Goal: Task Accomplishment & Management: Manage account settings

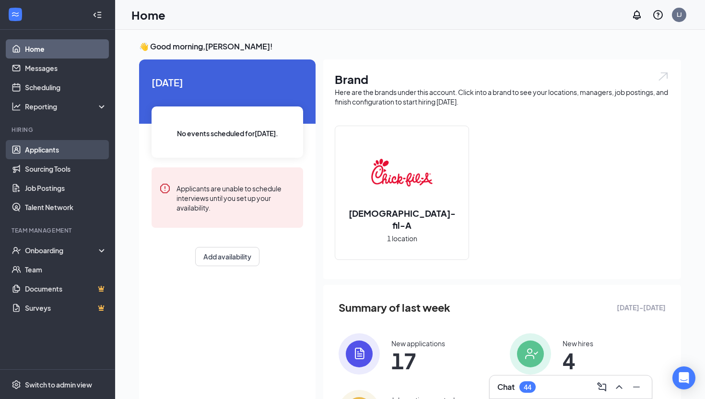
click at [40, 147] on link "Applicants" at bounding box center [66, 149] width 82 height 19
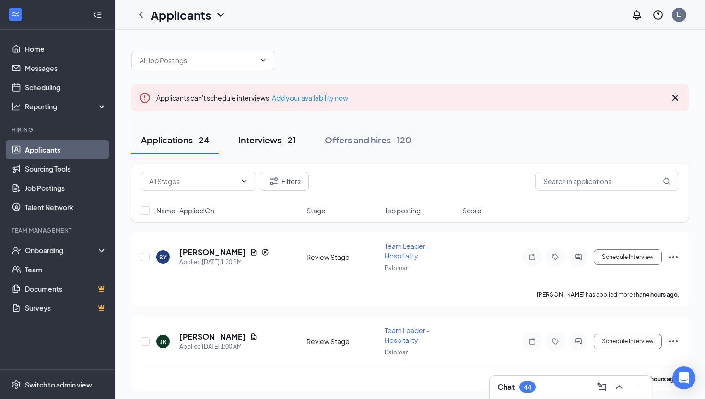
click at [276, 137] on div "Interviews · 21" at bounding box center [267, 140] width 58 height 12
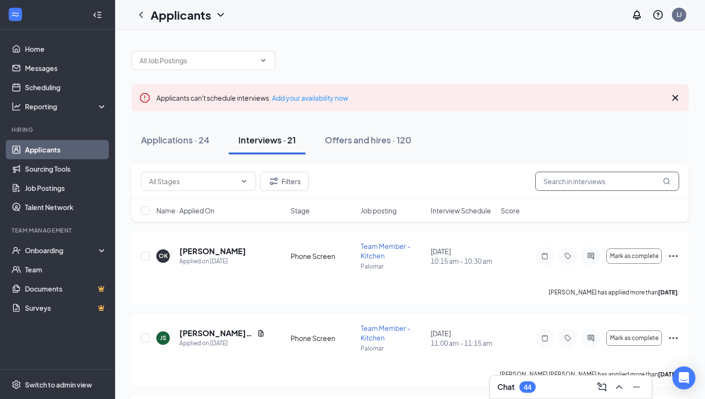
click at [553, 184] on input "text" at bounding box center [607, 181] width 144 height 19
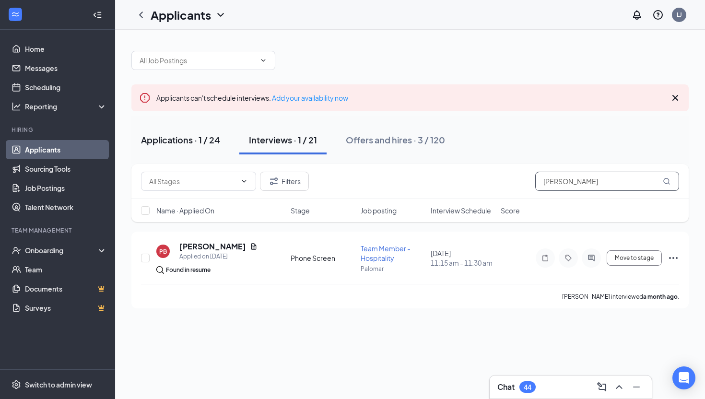
type input "[PERSON_NAME]"
click at [167, 136] on div "Applications · 1 / 24" at bounding box center [180, 140] width 79 height 12
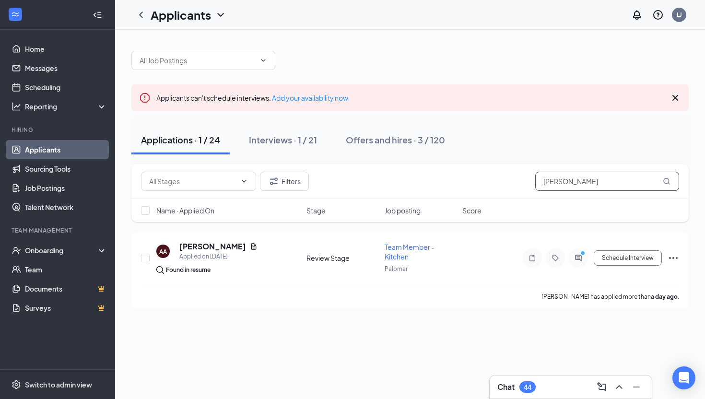
click at [571, 181] on input "[PERSON_NAME]" at bounding box center [607, 181] width 144 height 19
type input "l"
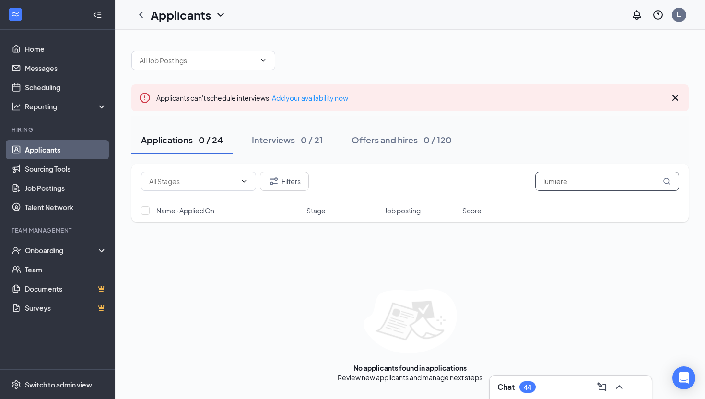
drag, startPoint x: 571, startPoint y: 184, endPoint x: 521, endPoint y: 180, distance: 50.0
click at [521, 180] on div "Filters lumiere" at bounding box center [410, 181] width 538 height 19
type input "lumiere"
click at [290, 134] on div "Interviews · 0 / 21" at bounding box center [287, 140] width 71 height 12
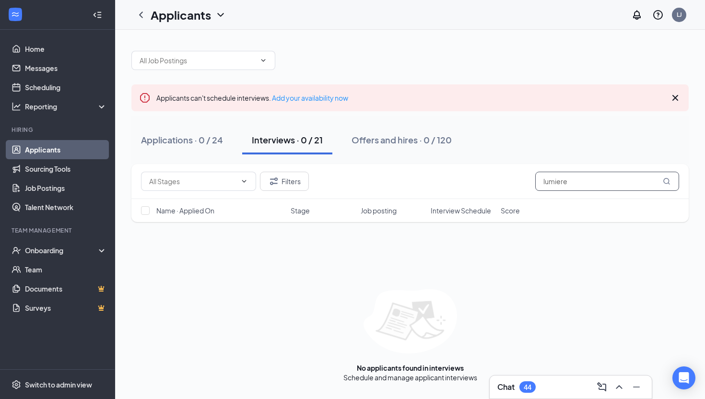
click at [587, 181] on input "lumiere" at bounding box center [607, 181] width 144 height 19
click at [666, 182] on icon "MagnifyingGlass" at bounding box center [666, 181] width 8 height 8
click at [674, 97] on icon "Cross" at bounding box center [675, 98] width 6 height 6
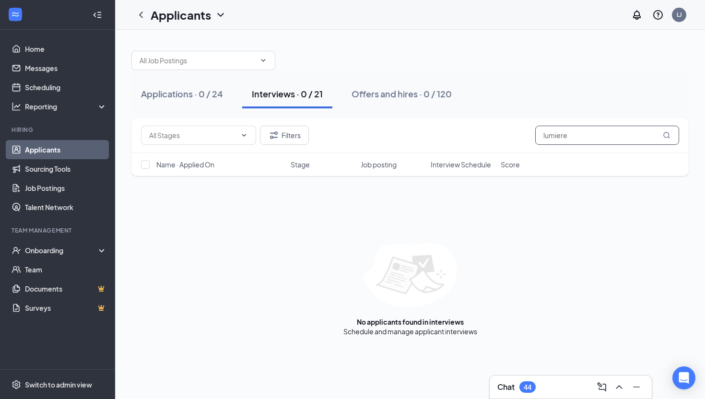
click at [591, 132] on input "lumiere" at bounding box center [607, 135] width 144 height 19
click at [417, 121] on div "Filters lumiere" at bounding box center [409, 135] width 557 height 35
click at [191, 97] on div "Applications · 0 / 24" at bounding box center [182, 94] width 82 height 12
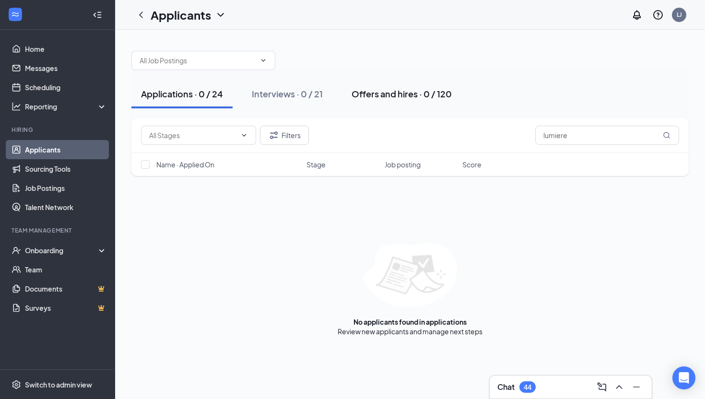
click at [389, 81] on button "Offers and hires · 0 / 120" at bounding box center [401, 94] width 119 height 29
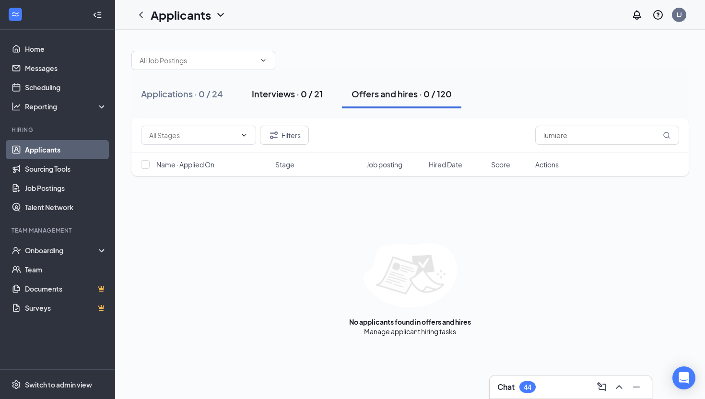
click at [306, 91] on div "Interviews · 0 / 21" at bounding box center [287, 94] width 71 height 12
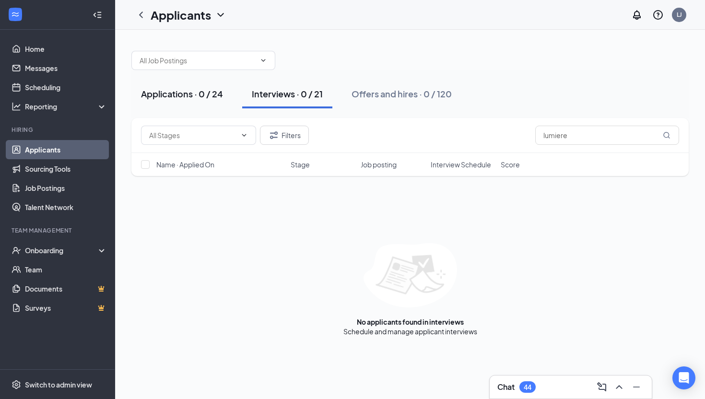
click at [183, 89] on div "Applications · 0 / 24" at bounding box center [182, 94] width 82 height 12
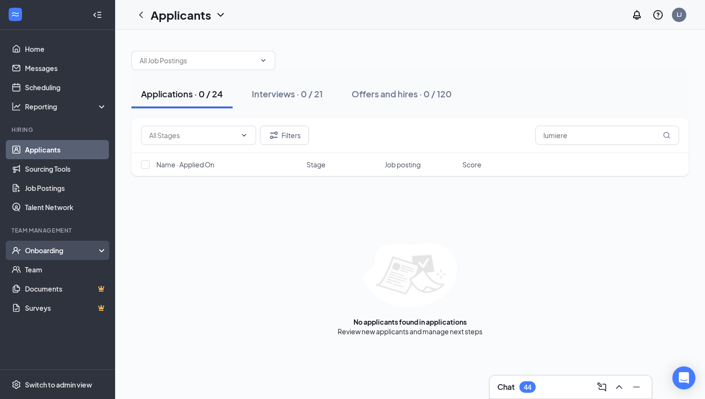
click at [50, 248] on div "Onboarding" at bounding box center [62, 250] width 74 height 10
click at [49, 248] on div "Onboarding" at bounding box center [62, 250] width 74 height 10
click at [295, 85] on button "Interviews · 0 / 21" at bounding box center [287, 94] width 90 height 29
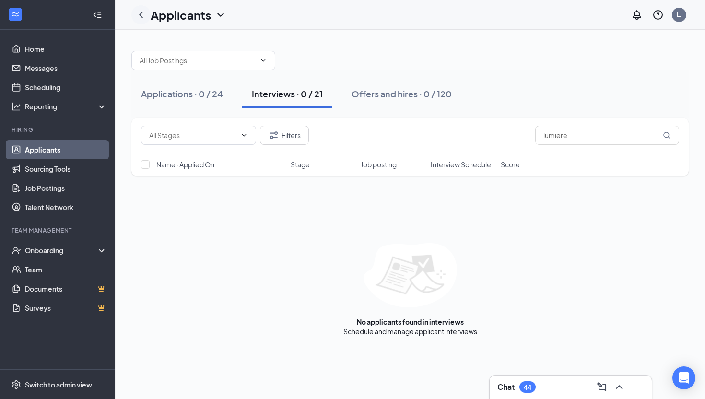
click at [147, 16] on div at bounding box center [140, 14] width 19 height 19
click at [142, 14] on icon "ChevronLeft" at bounding box center [141, 15] width 12 height 12
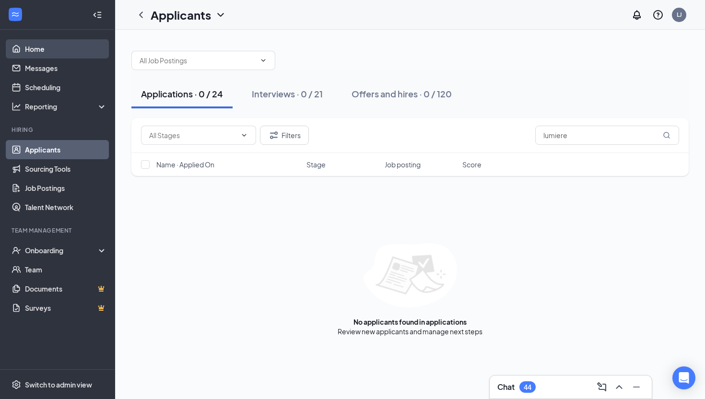
click at [62, 40] on link "Home" at bounding box center [66, 48] width 82 height 19
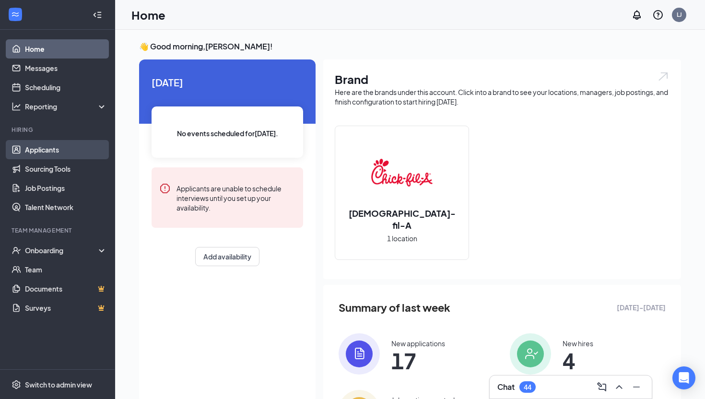
click at [59, 154] on link "Applicants" at bounding box center [66, 149] width 82 height 19
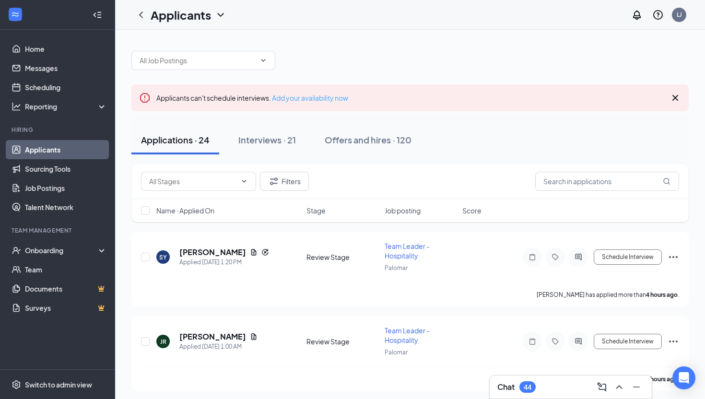
click at [302, 98] on link "Add your availability now" at bounding box center [310, 97] width 76 height 9
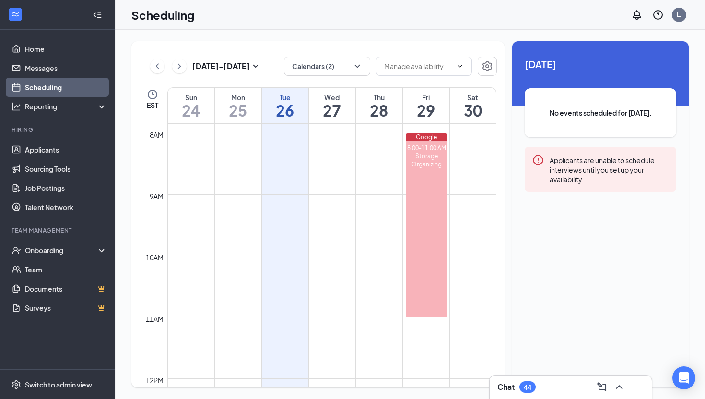
scroll to position [480, 0]
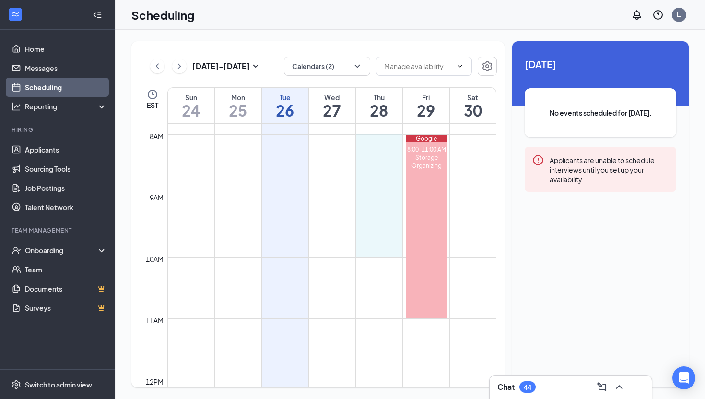
drag, startPoint x: 379, startPoint y: 134, endPoint x: 373, endPoint y: 251, distance: 117.1
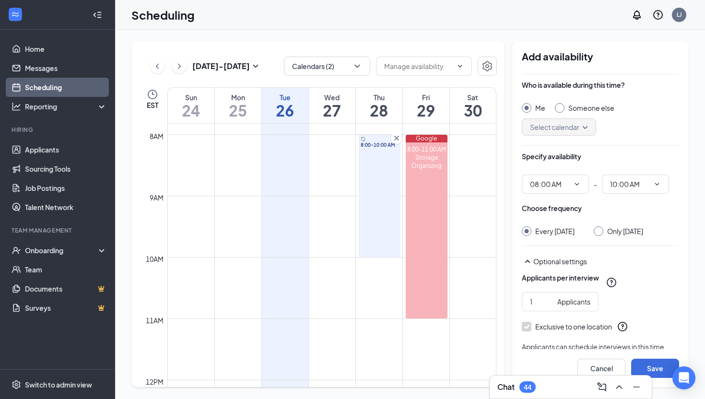
click at [600, 232] on input "Only Thursday, Aug 28" at bounding box center [596, 229] width 7 height 7
radio input "true"
radio input "false"
click at [591, 126] on div "Select calendar" at bounding box center [558, 126] width 74 height 17
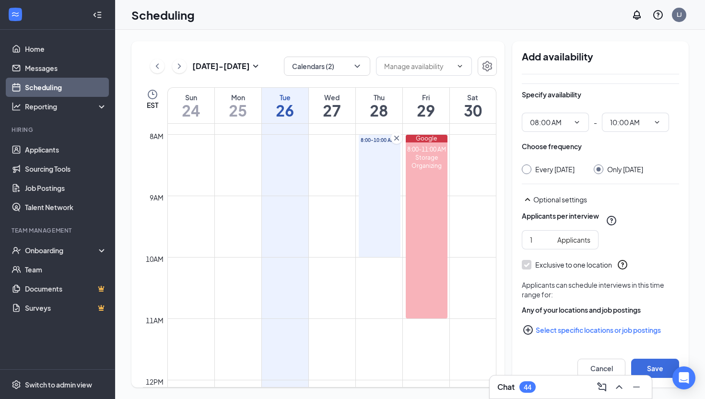
click at [595, 333] on button "Select specific locations or job postings" at bounding box center [599, 329] width 157 height 19
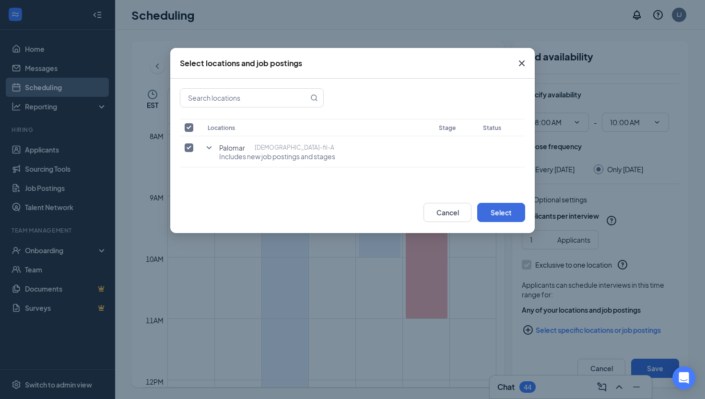
click at [523, 62] on icon "Cross" at bounding box center [522, 63] width 6 height 6
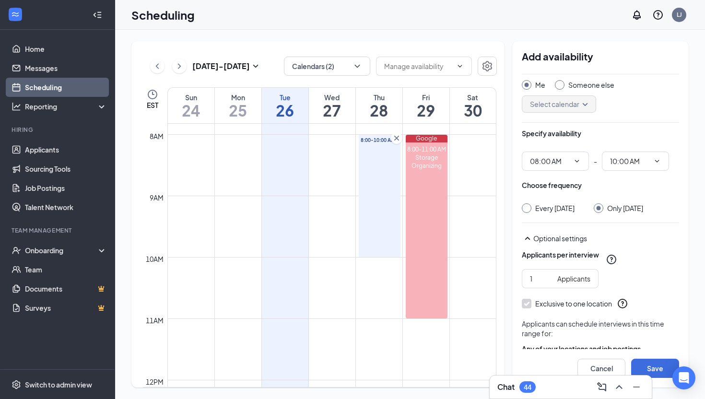
scroll to position [0, 0]
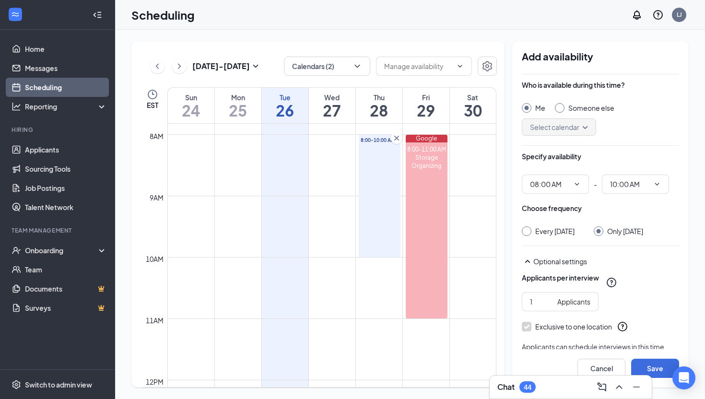
click at [526, 267] on icon "SmallChevronUp" at bounding box center [527, 261] width 12 height 12
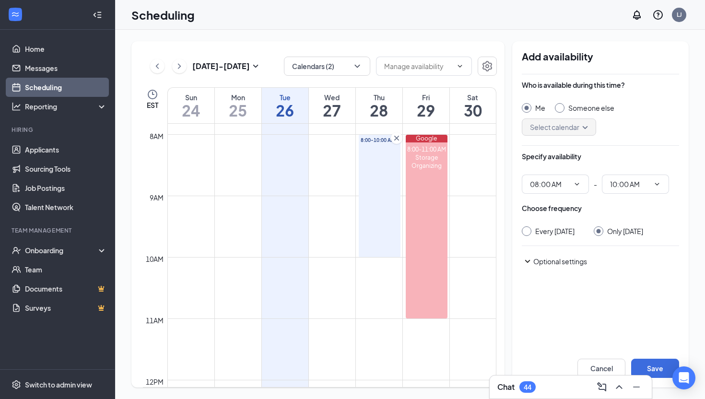
click at [527, 267] on icon "SmallChevronDown" at bounding box center [527, 261] width 12 height 12
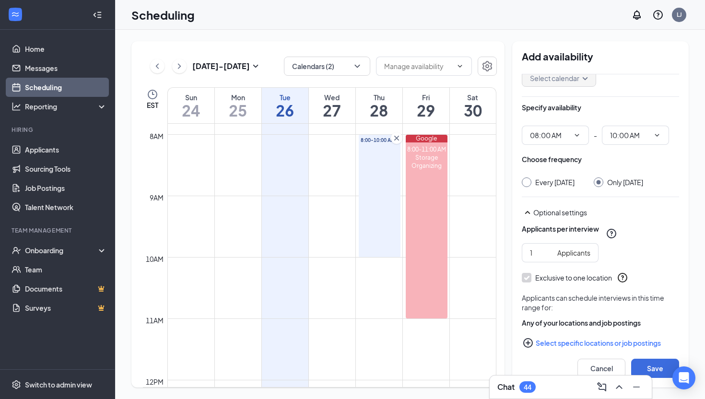
scroll to position [71, 0]
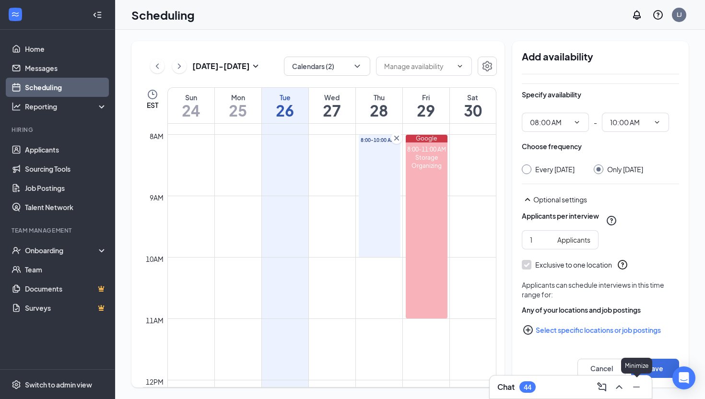
click at [640, 391] on icon "Minimize" at bounding box center [636, 387] width 12 height 12
click at [644, 364] on button "Save" at bounding box center [655, 368] width 48 height 19
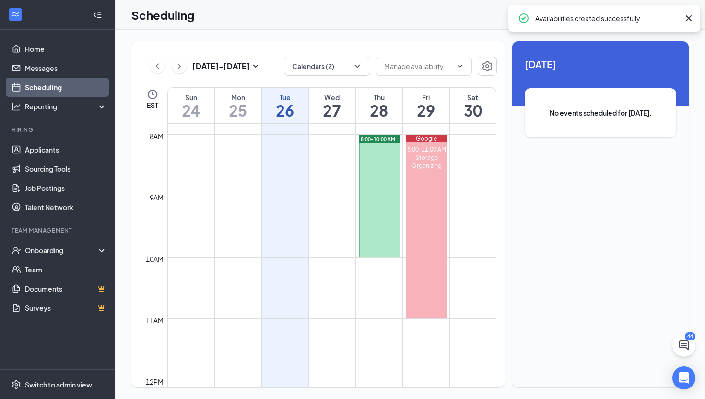
click at [398, 164] on div at bounding box center [380, 196] width 42 height 122
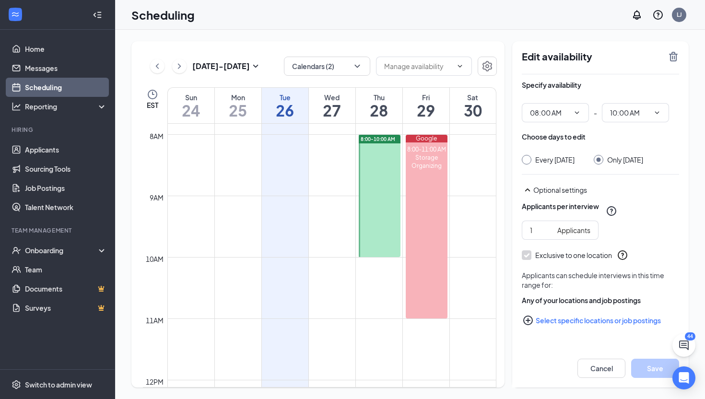
click at [569, 330] on button "Select specific locations or job postings" at bounding box center [599, 320] width 157 height 19
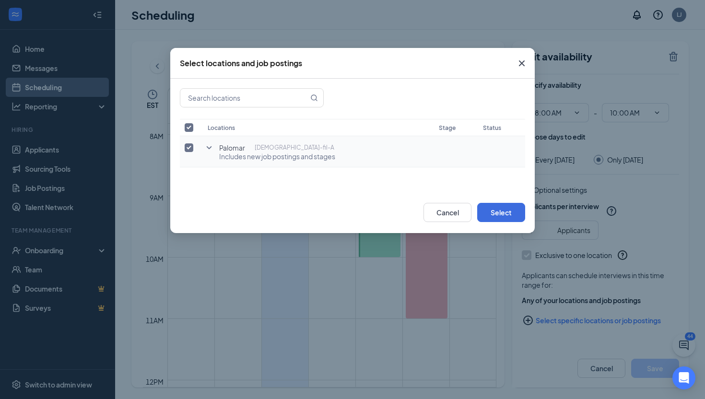
click at [208, 147] on icon "SmallChevronDown" at bounding box center [209, 148] width 12 height 12
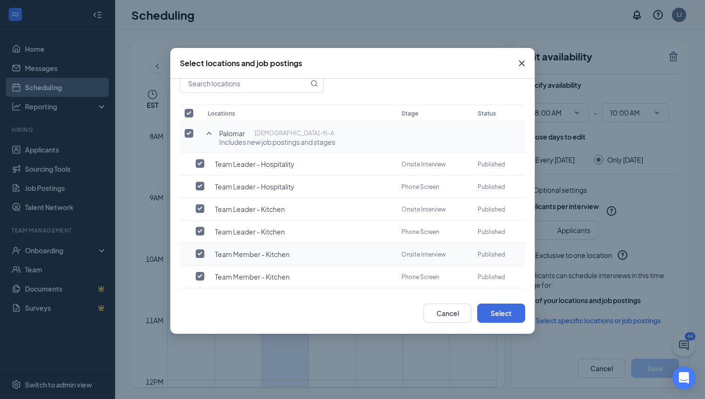
scroll to position [13, 0]
click at [204, 184] on input "checkbox" at bounding box center [200, 187] width 9 height 9
checkbox input "true"
checkbox input "false"
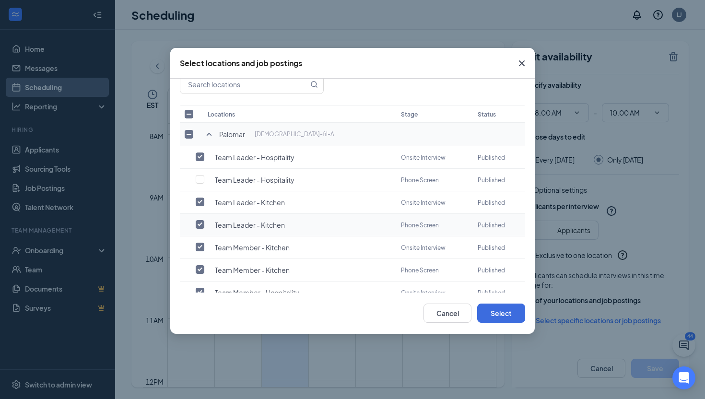
click at [199, 221] on input "checkbox" at bounding box center [200, 224] width 9 height 9
checkbox input "false"
click at [199, 265] on input "checkbox" at bounding box center [200, 269] width 9 height 9
checkbox input "false"
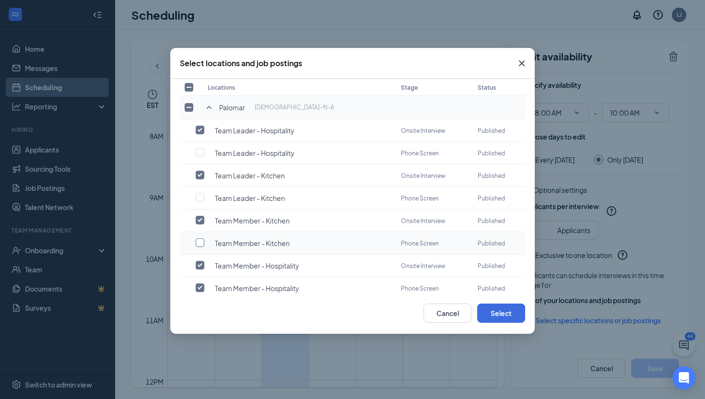
scroll to position [51, 0]
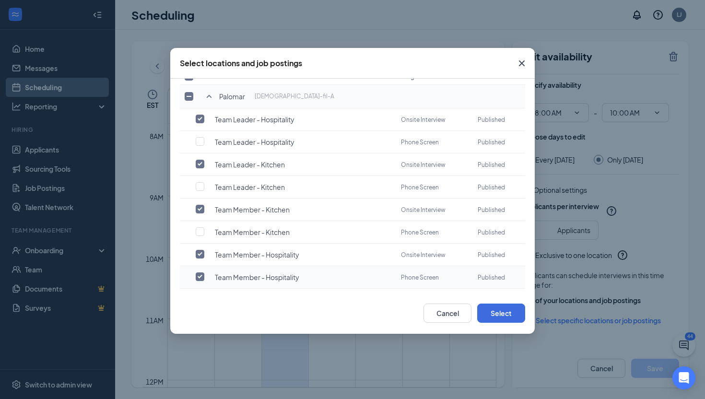
click at [200, 276] on td at bounding box center [191, 277] width 23 height 23
click at [204, 266] on td "Team Member - Hospitality" at bounding box center [299, 277] width 193 height 23
click at [197, 273] on input "checkbox" at bounding box center [200, 276] width 9 height 9
checkbox input "false"
click at [484, 315] on button "Select" at bounding box center [501, 312] width 48 height 19
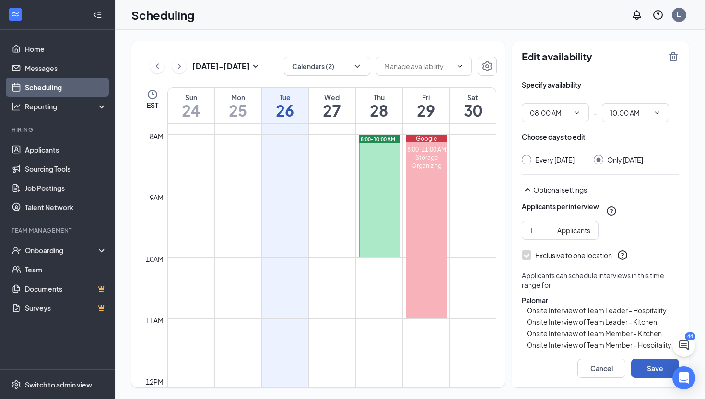
click at [655, 370] on button "Save" at bounding box center [655, 368] width 48 height 19
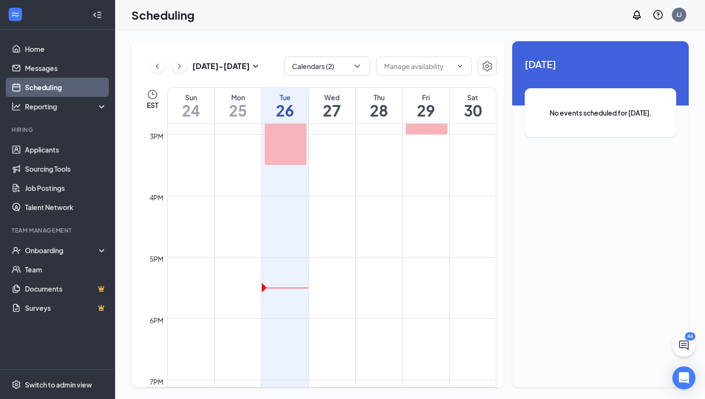
scroll to position [914, 0]
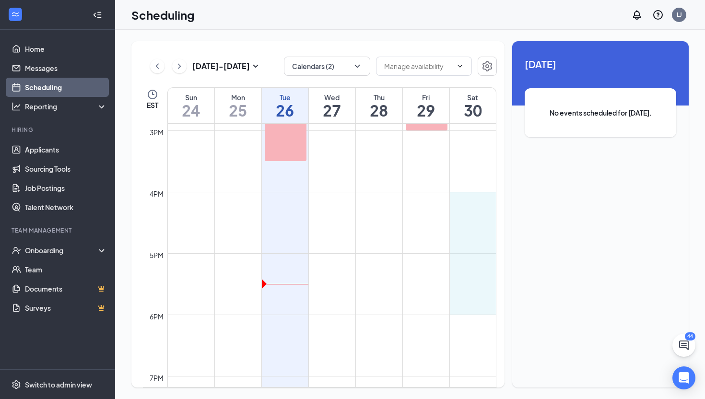
drag, startPoint x: 472, startPoint y: 192, endPoint x: 468, endPoint y: 301, distance: 108.9
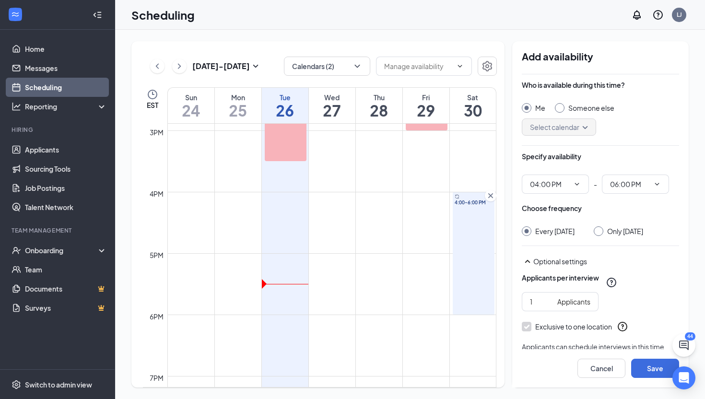
click at [603, 232] on div at bounding box center [598, 231] width 10 height 10
click at [600, 230] on input "Only Saturday, Aug 30" at bounding box center [596, 229] width 7 height 7
radio input "true"
radio input "false"
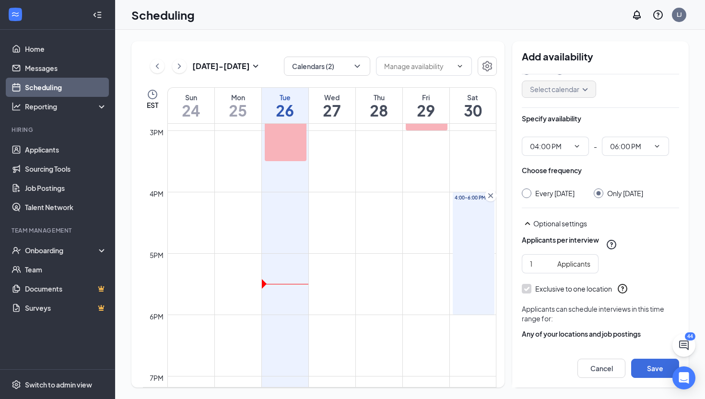
scroll to position [71, 0]
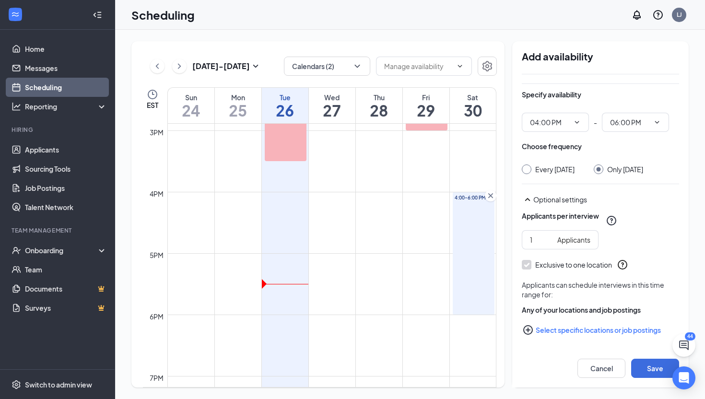
click at [552, 329] on button "Select specific locations or job postings" at bounding box center [599, 329] width 157 height 19
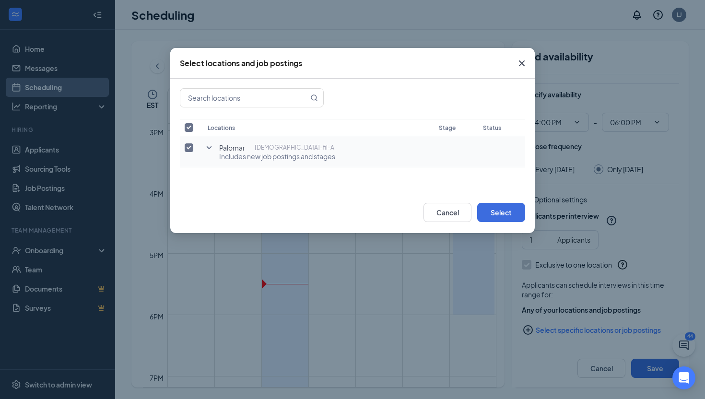
click at [209, 146] on icon "SmallChevronDown" at bounding box center [209, 148] width 12 height 12
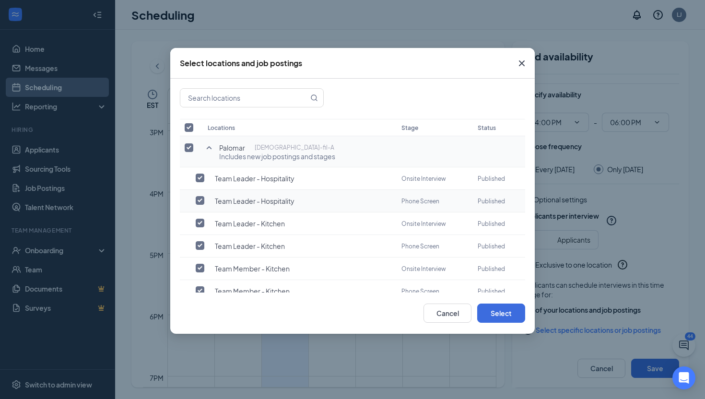
click at [199, 200] on input "checkbox" at bounding box center [200, 200] width 9 height 9
checkbox input "true"
checkbox input "false"
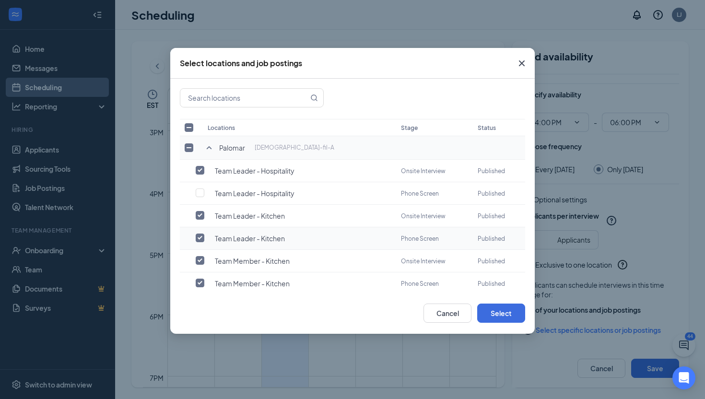
click at [201, 233] on input "checkbox" at bounding box center [200, 237] width 9 height 9
checkbox input "false"
click at [201, 280] on input "checkbox" at bounding box center [200, 282] width 9 height 9
checkbox input "false"
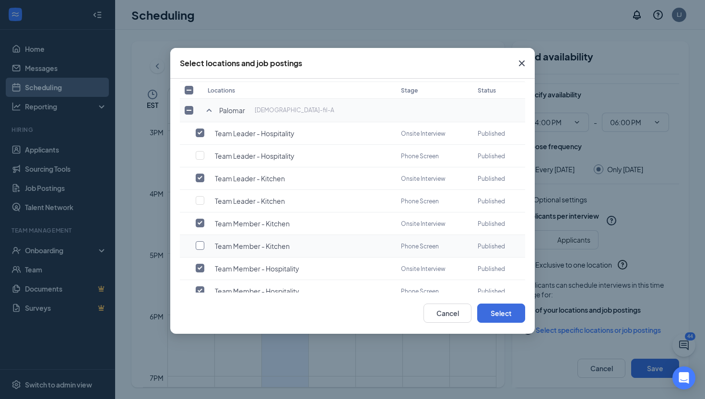
scroll to position [51, 0]
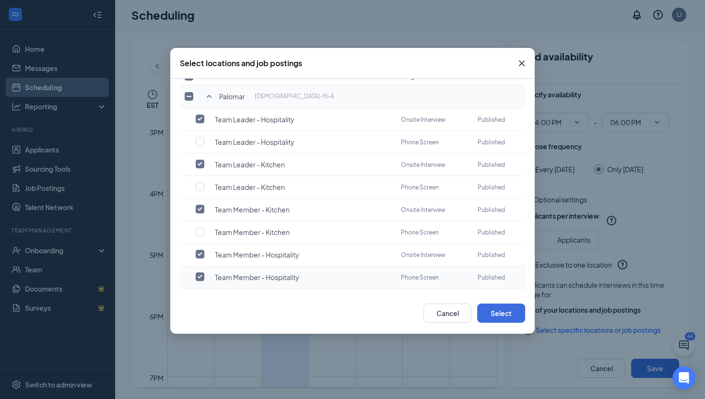
click at [200, 274] on input "checkbox" at bounding box center [200, 276] width 9 height 9
checkbox input "false"
click at [496, 313] on button "Select" at bounding box center [501, 312] width 48 height 19
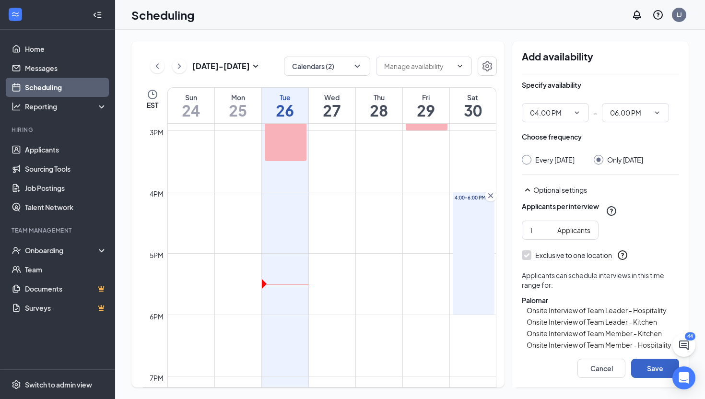
click at [653, 369] on button "Save" at bounding box center [655, 368] width 48 height 19
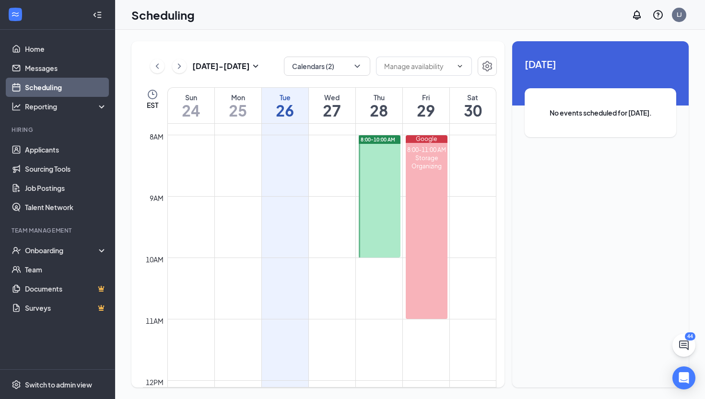
scroll to position [483, 0]
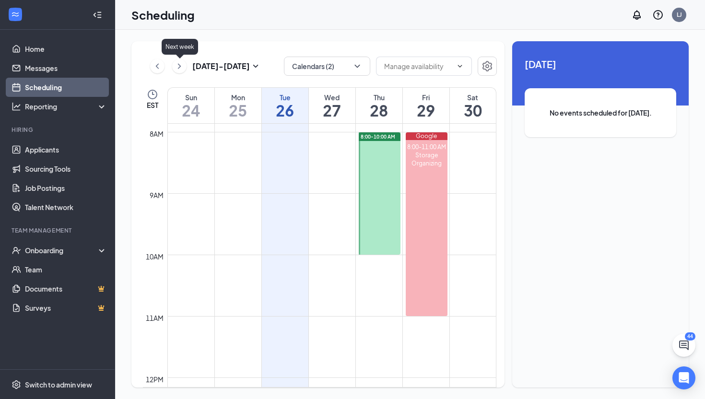
click at [178, 66] on icon "ChevronRight" at bounding box center [179, 66] width 10 height 12
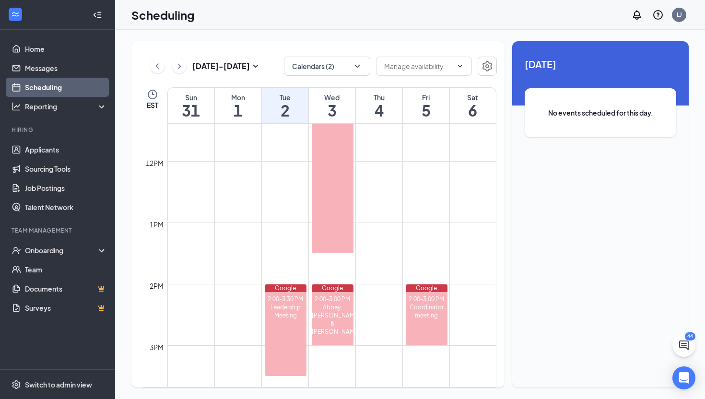
scroll to position [698, 0]
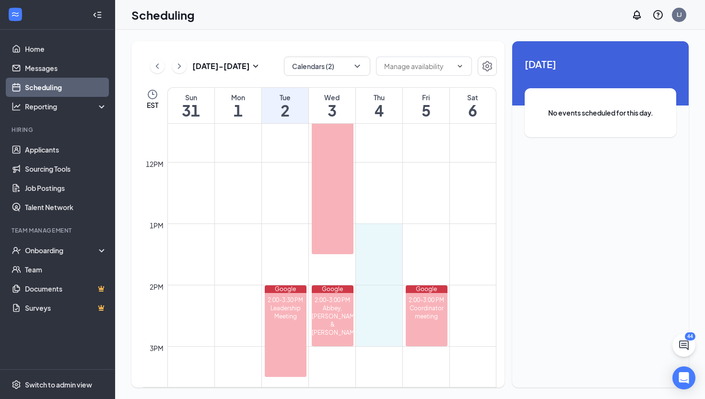
drag, startPoint x: 369, startPoint y: 224, endPoint x: 367, endPoint y: 339, distance: 115.0
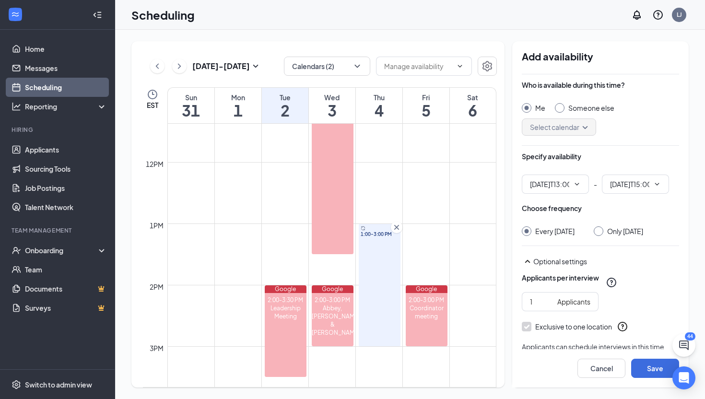
type input "01:00 PM"
type input "03:00 PM"
click at [603, 233] on div at bounding box center [598, 231] width 10 height 10
click at [600, 230] on input "Only Thursday, Sep 4" at bounding box center [596, 229] width 7 height 7
radio input "true"
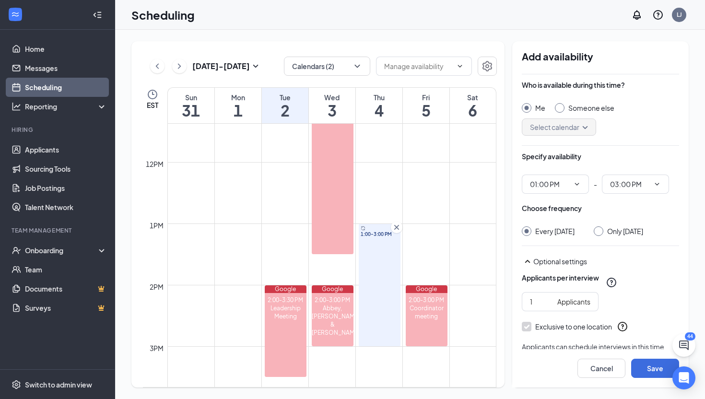
radio input "false"
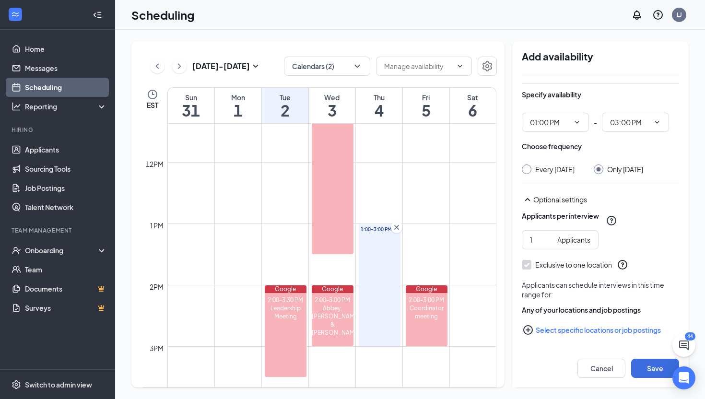
scroll to position [71, 0]
click at [538, 333] on button "Select specific locations or job postings" at bounding box center [599, 329] width 157 height 19
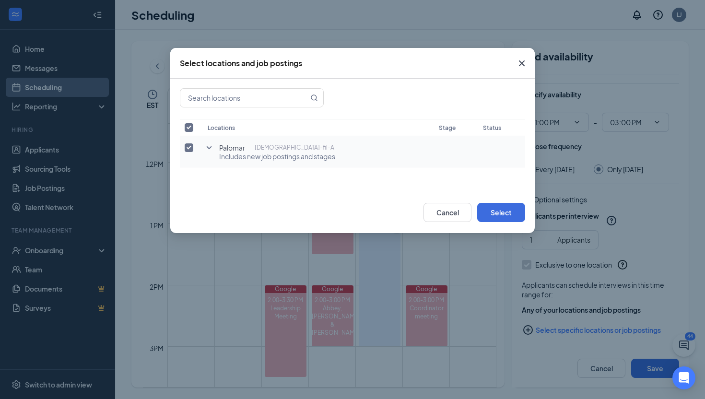
click at [206, 151] on icon "SmallChevronDown" at bounding box center [209, 148] width 12 height 12
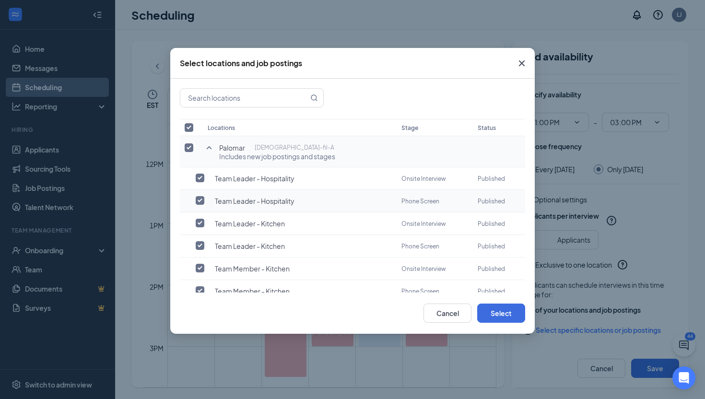
click at [198, 196] on input "checkbox" at bounding box center [200, 200] width 9 height 9
checkbox input "true"
checkbox input "false"
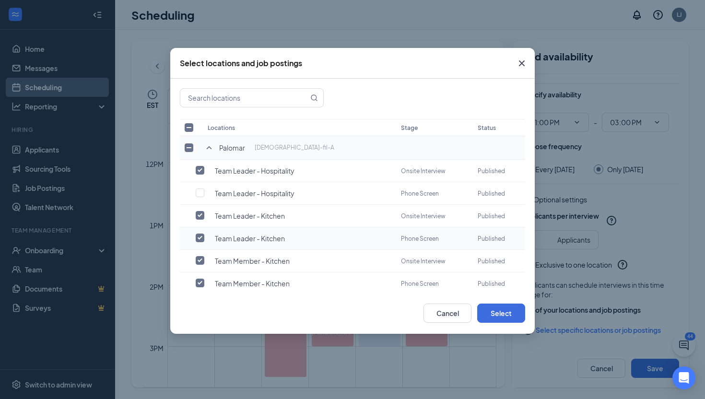
click at [197, 238] on input "checkbox" at bounding box center [200, 237] width 9 height 9
checkbox input "false"
click at [200, 278] on input "checkbox" at bounding box center [200, 282] width 9 height 9
checkbox input "false"
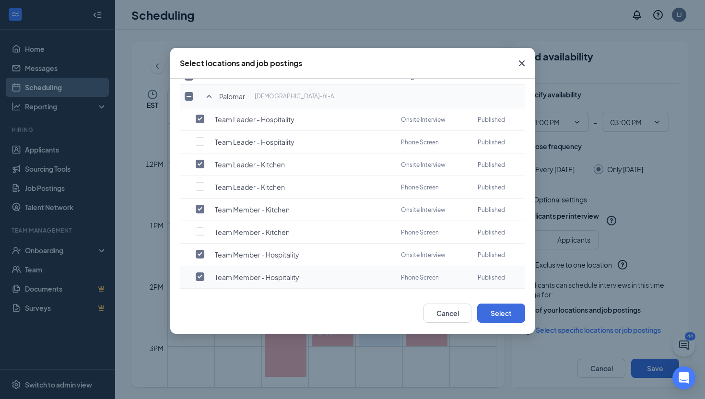
click at [198, 272] on input "checkbox" at bounding box center [200, 276] width 9 height 9
checkbox input "false"
click at [490, 313] on button "Select" at bounding box center [501, 312] width 48 height 19
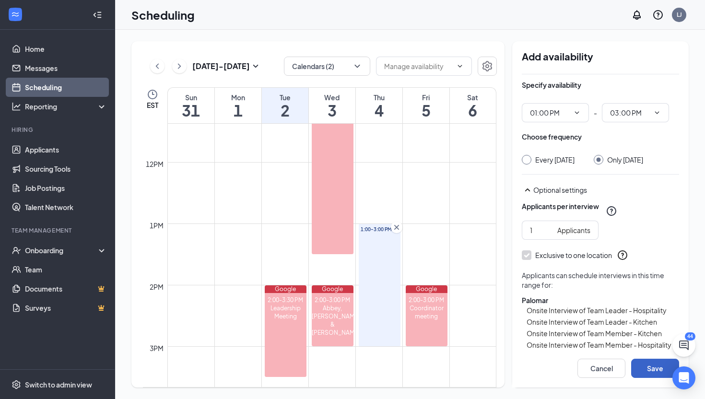
click at [649, 364] on button "Save" at bounding box center [655, 368] width 48 height 19
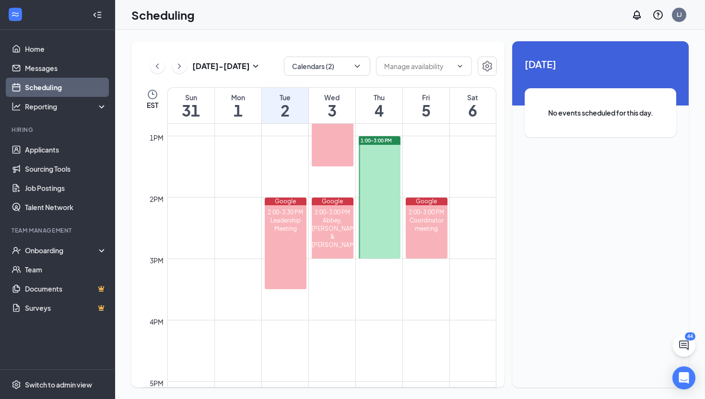
scroll to position [786, 0]
click at [371, 181] on div at bounding box center [380, 197] width 42 height 122
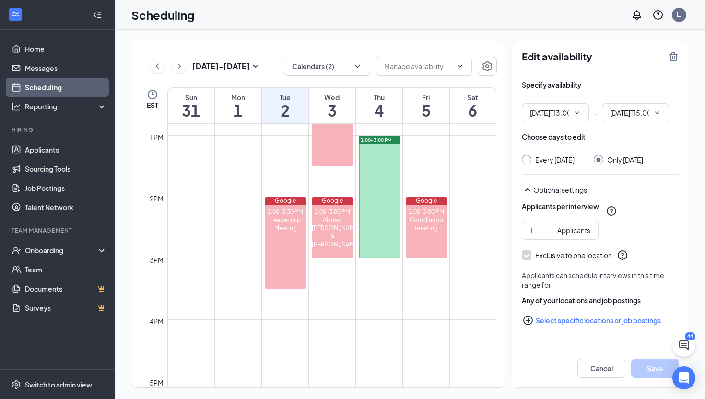
type input "01:00 PM"
type input "03:00 PM"
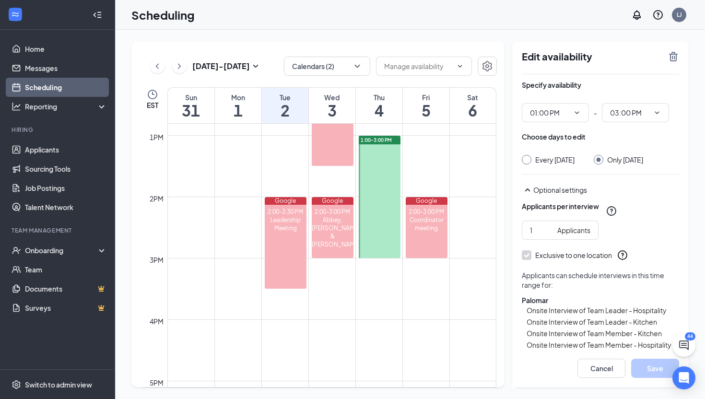
click at [453, 35] on div "Aug 31 - Sep 6 Calendars (2) EST Sun 31 Mon 1 Tue 2 Wed 3 Thu 4 Fri 5 Sat 6 12a…" at bounding box center [410, 214] width 590 height 369
